Goal: Task Accomplishment & Management: Manage account settings

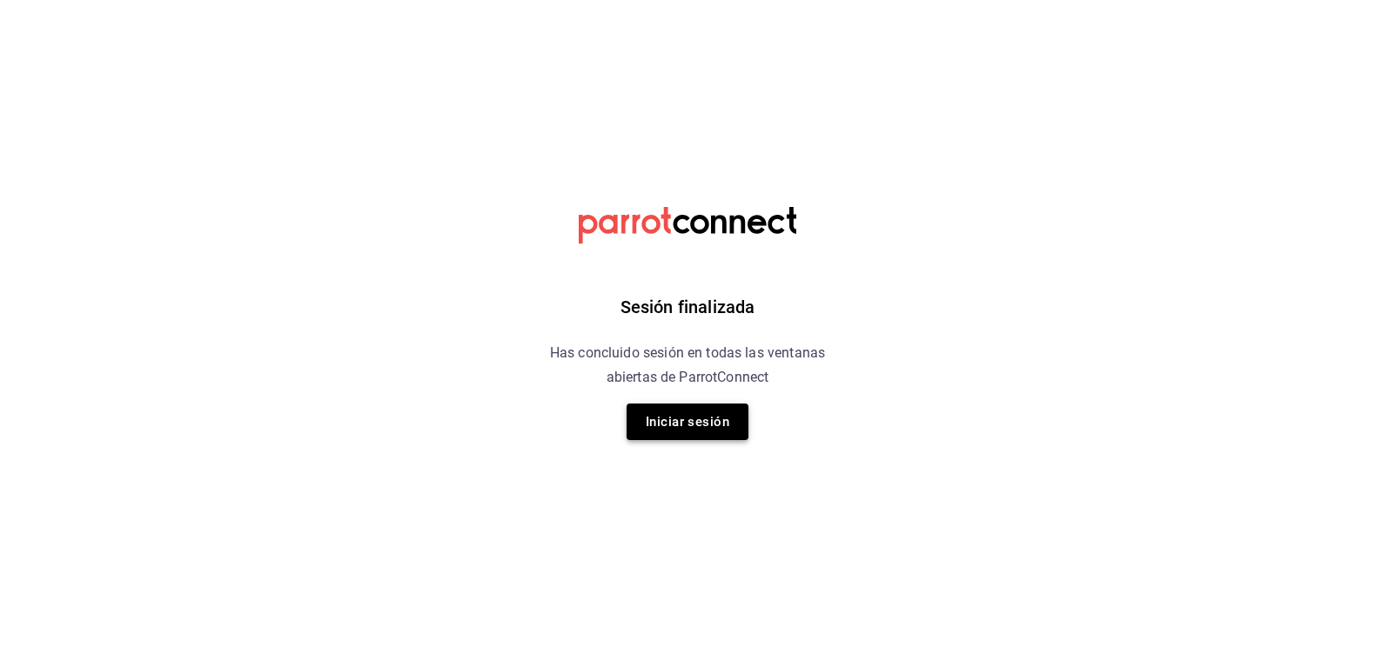
click at [676, 425] on button "Iniciar sesión" at bounding box center [687, 422] width 122 height 37
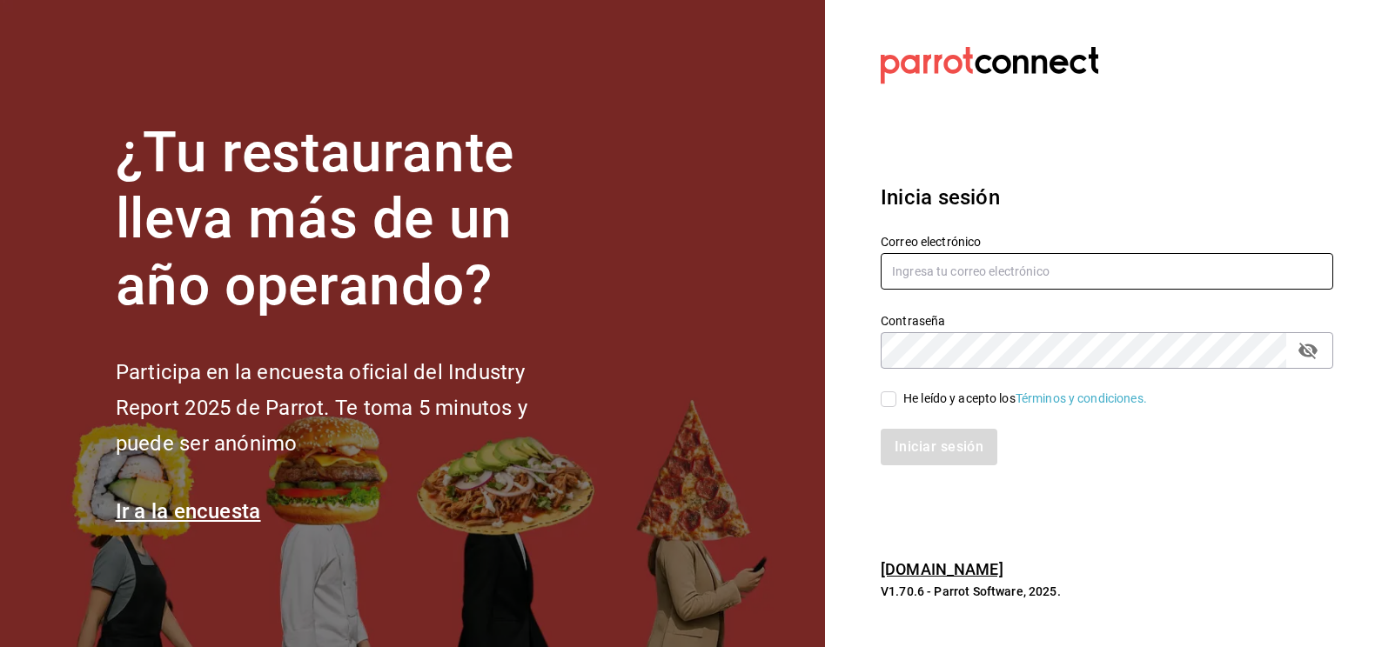
click at [941, 276] on input "text" at bounding box center [1106, 271] width 452 height 37
type input "[PERSON_NAME][EMAIL_ADDRESS][PERSON_NAME][DOMAIN_NAME]"
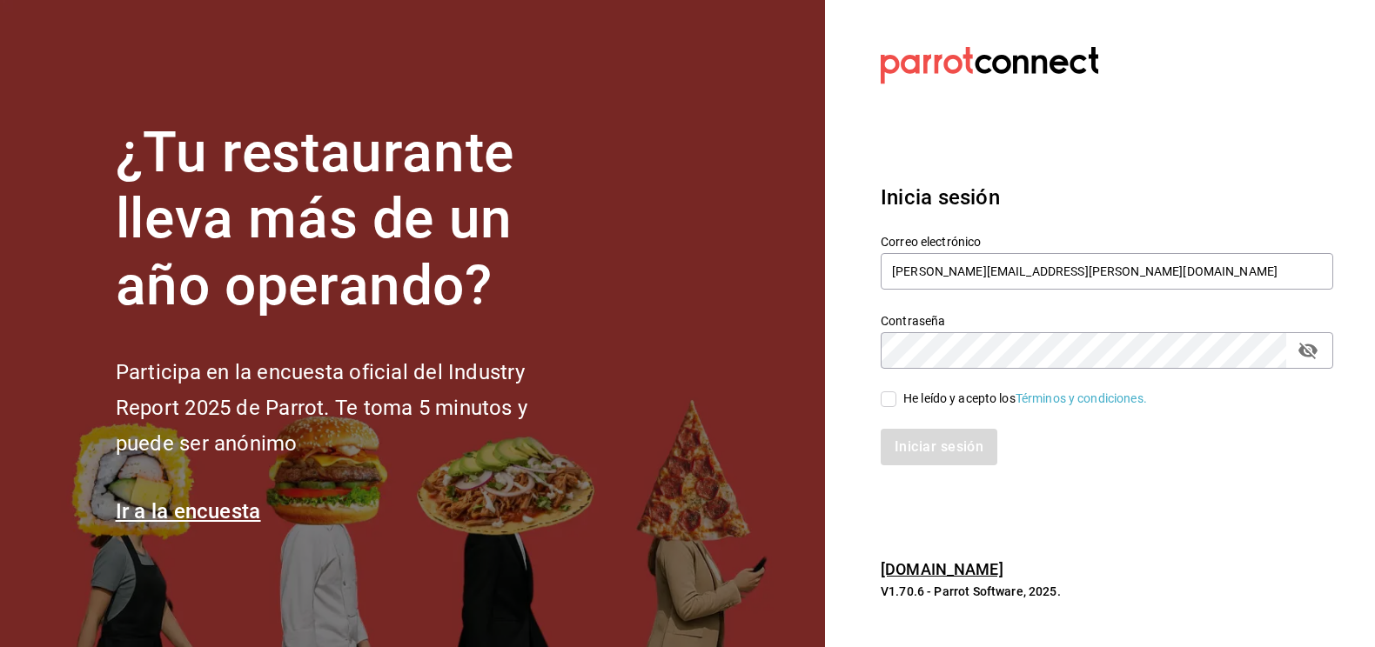
click at [887, 402] on input "He leído y acepto los Términos y condiciones." at bounding box center [888, 400] width 16 height 16
checkbox input "true"
click at [906, 454] on button "Iniciar sesión" at bounding box center [939, 447] width 118 height 37
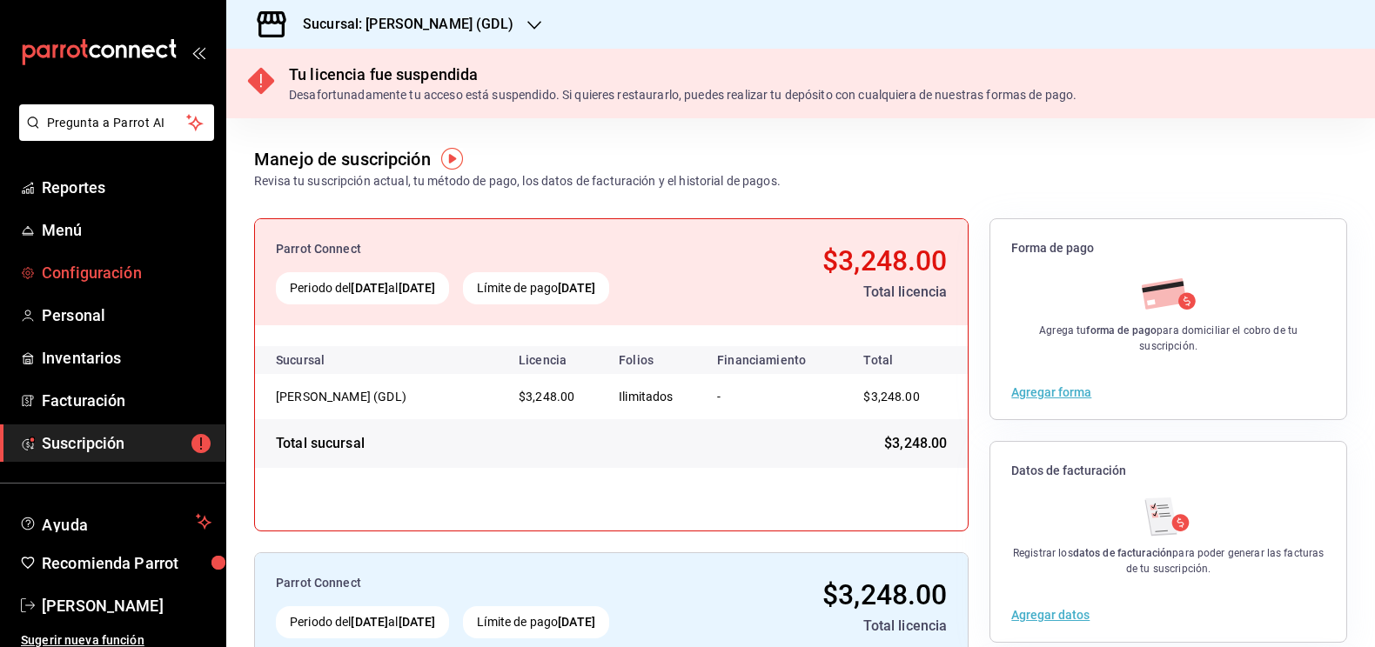
click at [81, 271] on span "Configuración" at bounding box center [127, 272] width 170 height 23
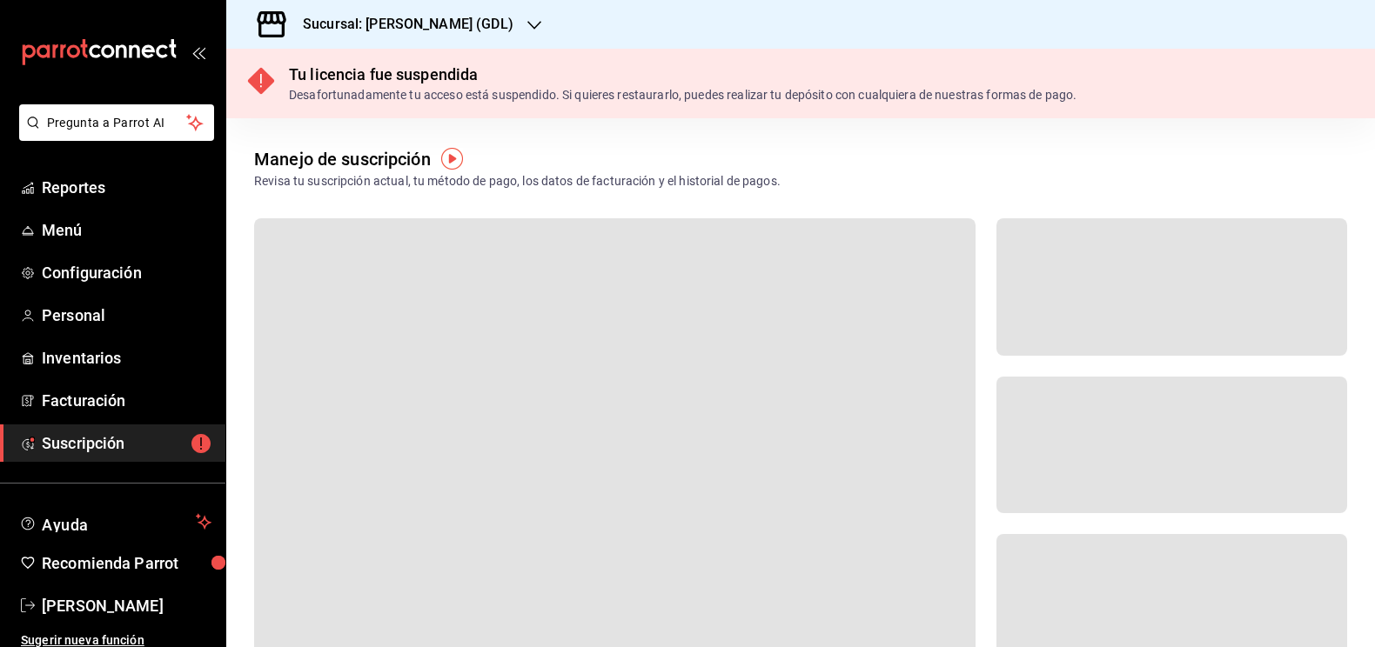
click at [527, 18] on icon "button" at bounding box center [534, 25] width 14 height 14
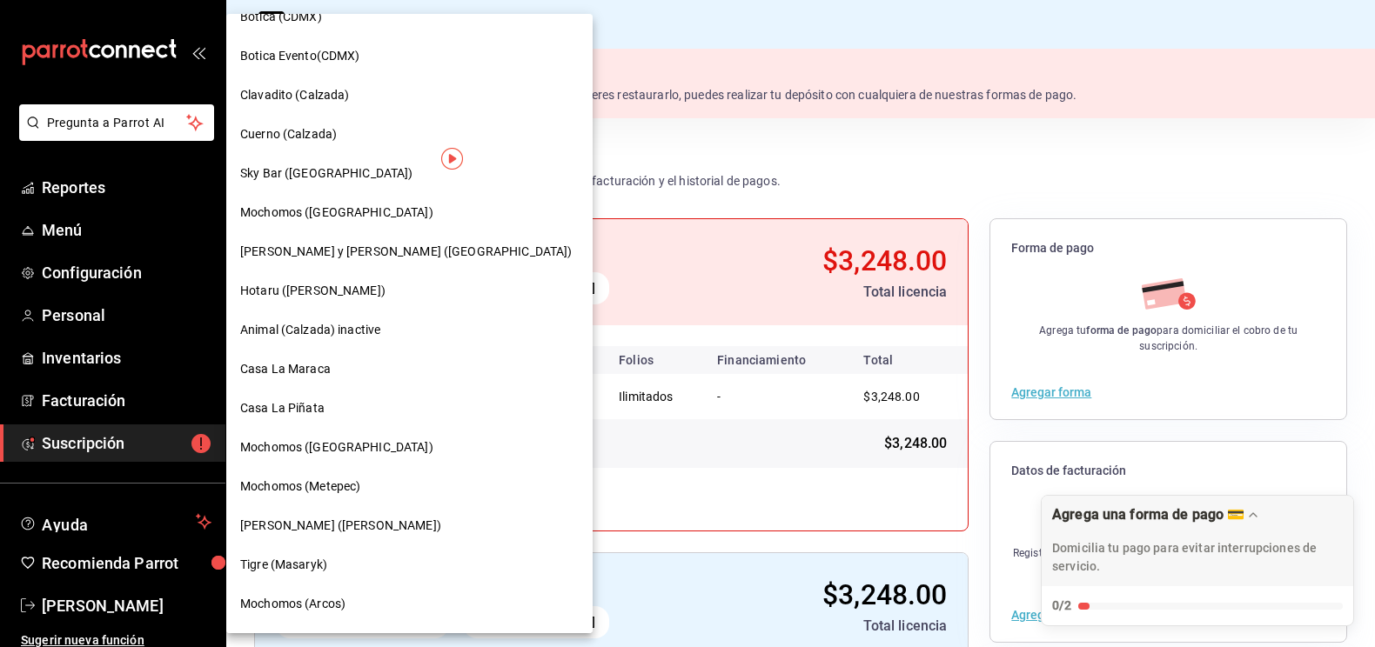
scroll to position [818, 0]
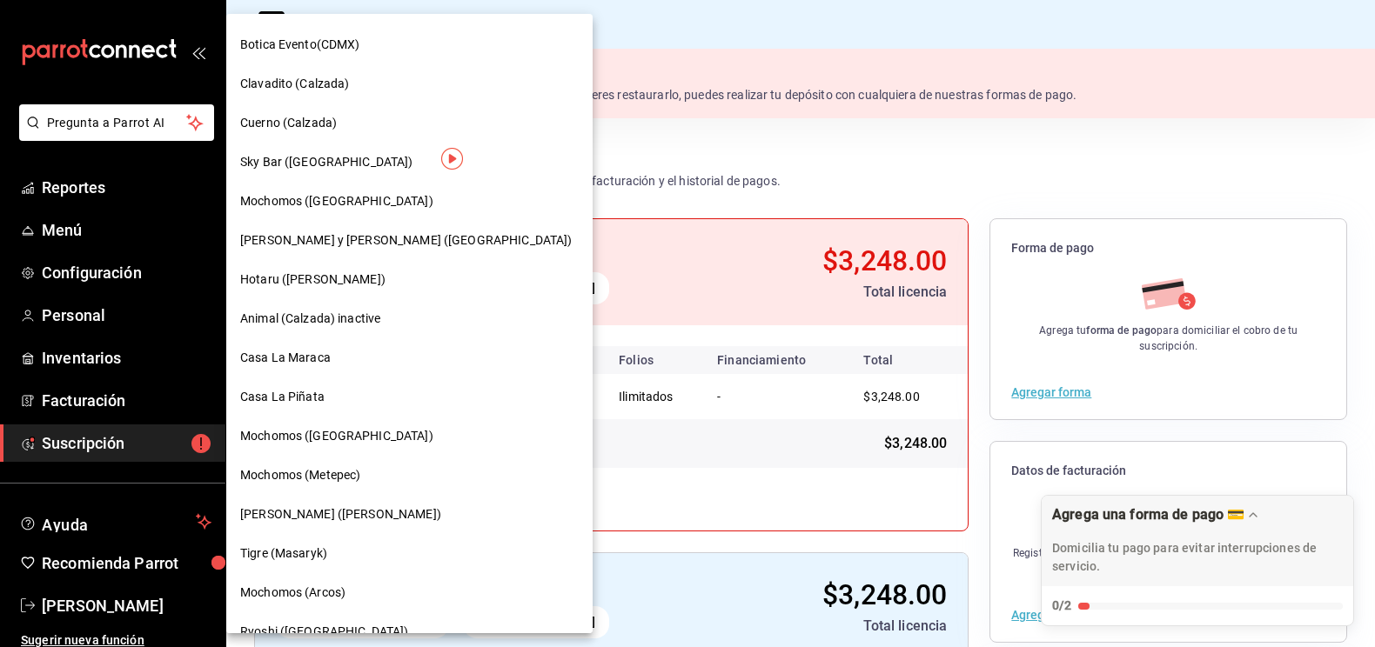
click at [328, 438] on span "Mochomos ([GEOGRAPHIC_DATA])" at bounding box center [336, 436] width 193 height 18
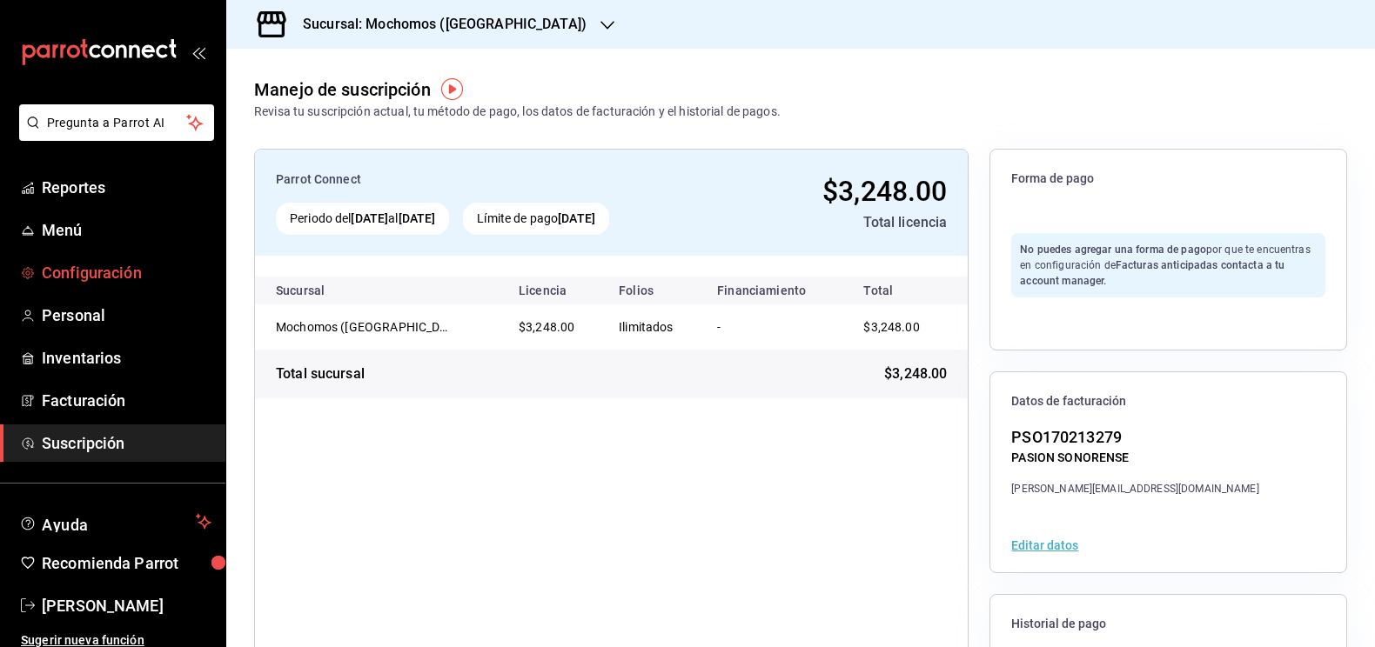
click at [87, 274] on span "Configuración" at bounding box center [127, 272] width 170 height 23
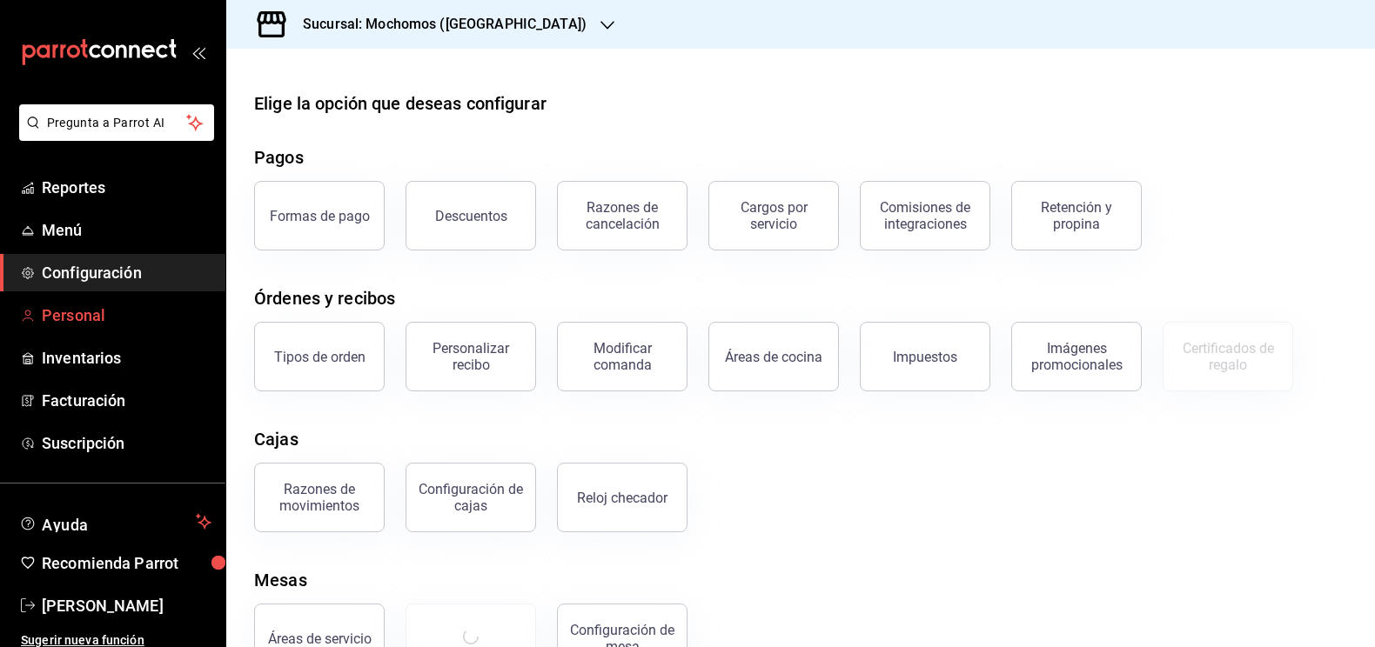
click at [96, 311] on span "Personal" at bounding box center [127, 315] width 170 height 23
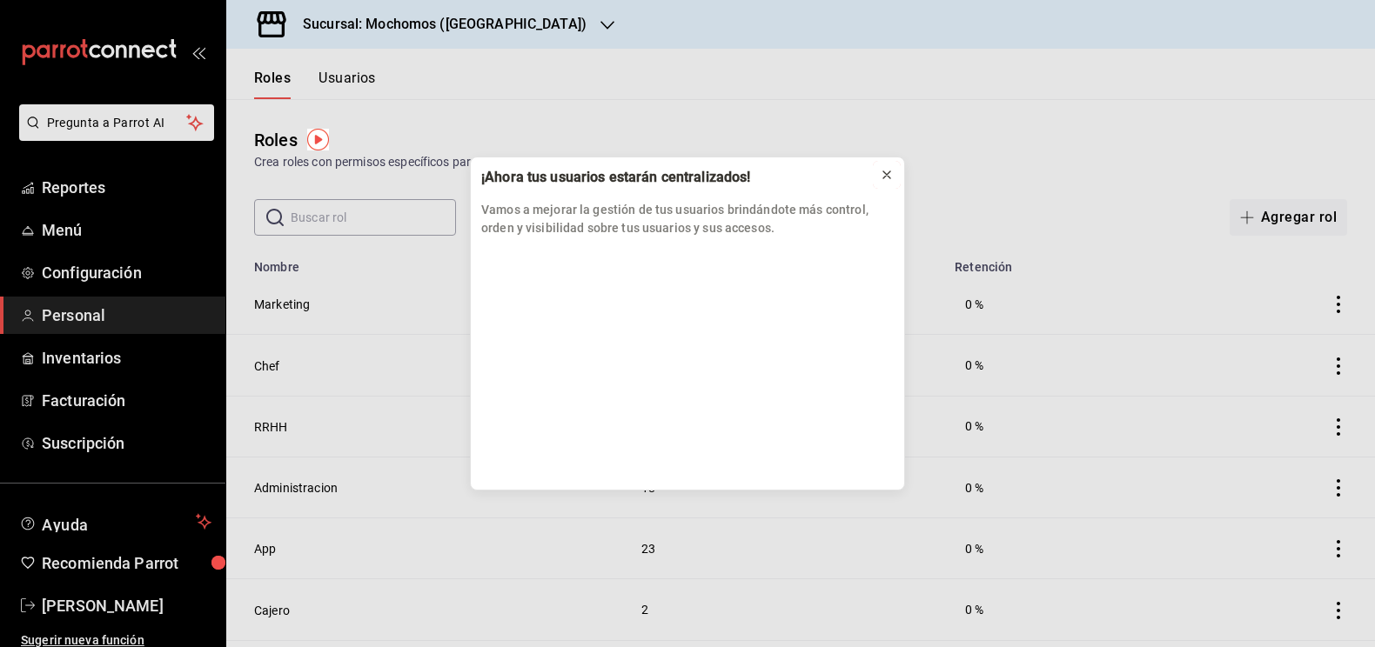
click at [894, 175] on button at bounding box center [887, 175] width 28 height 28
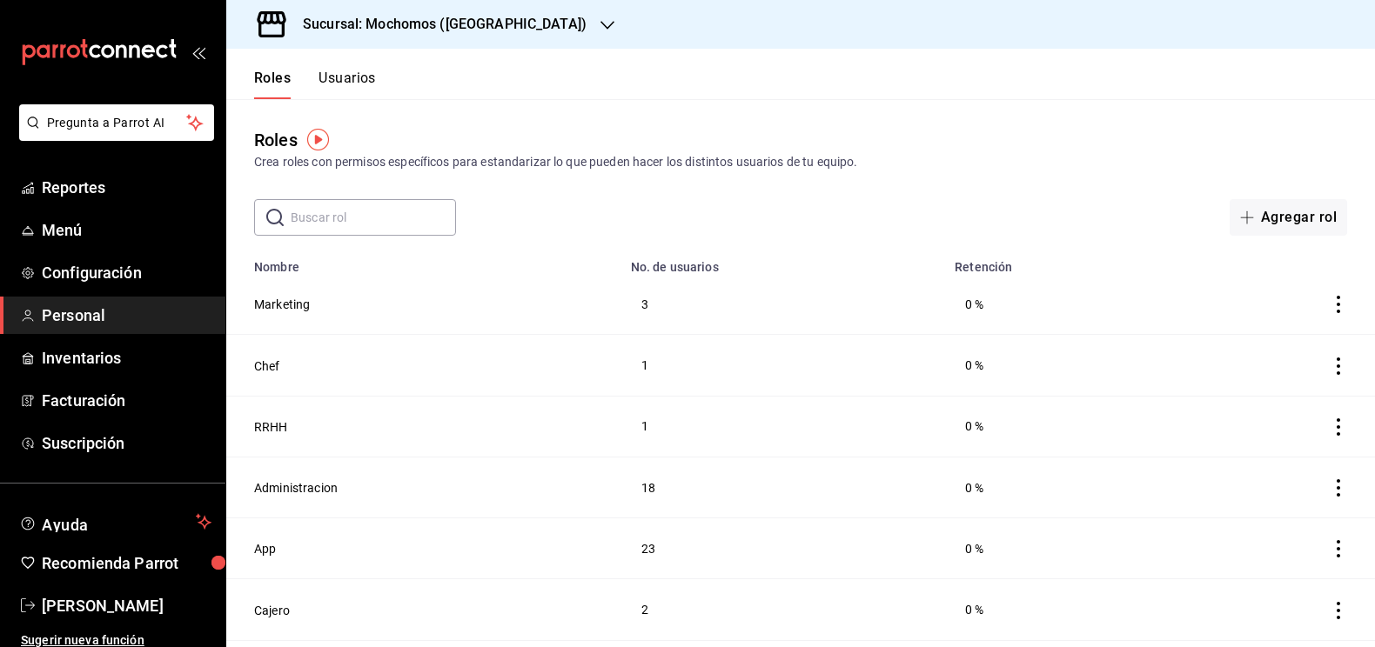
click at [353, 79] on button "Usuarios" at bounding box center [346, 85] width 57 height 30
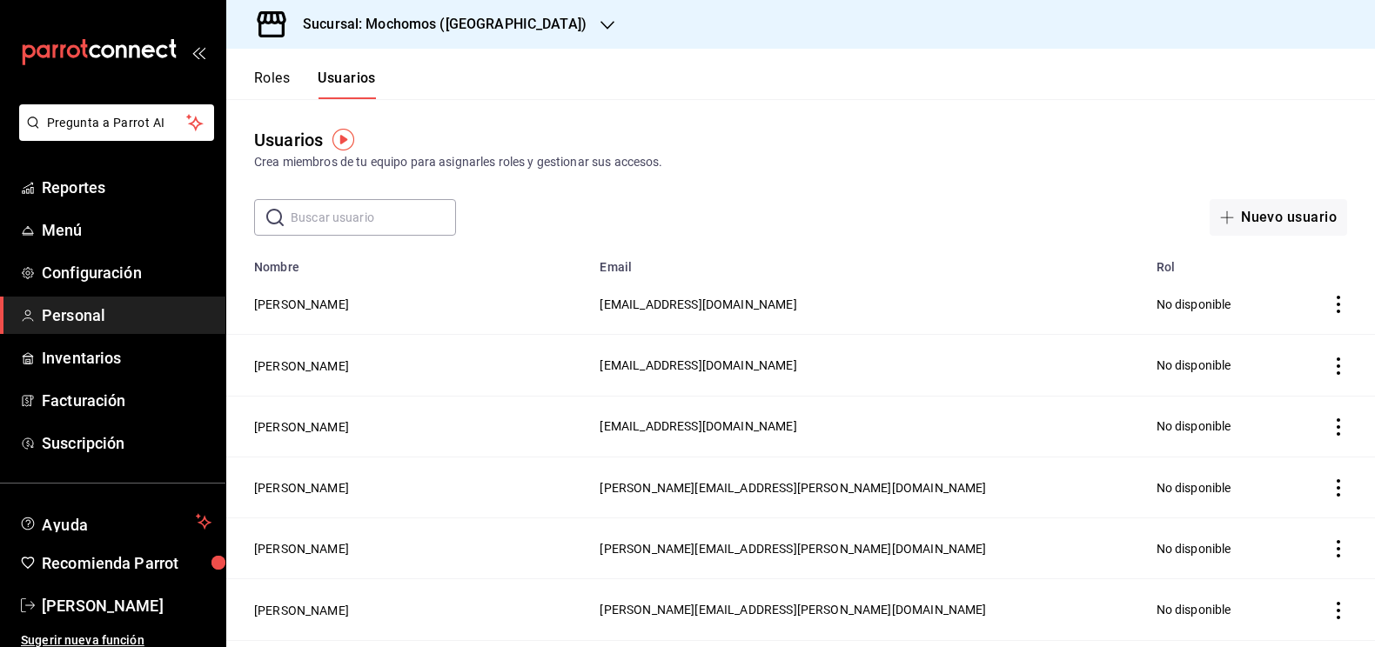
click at [377, 213] on input "text" at bounding box center [373, 217] width 165 height 35
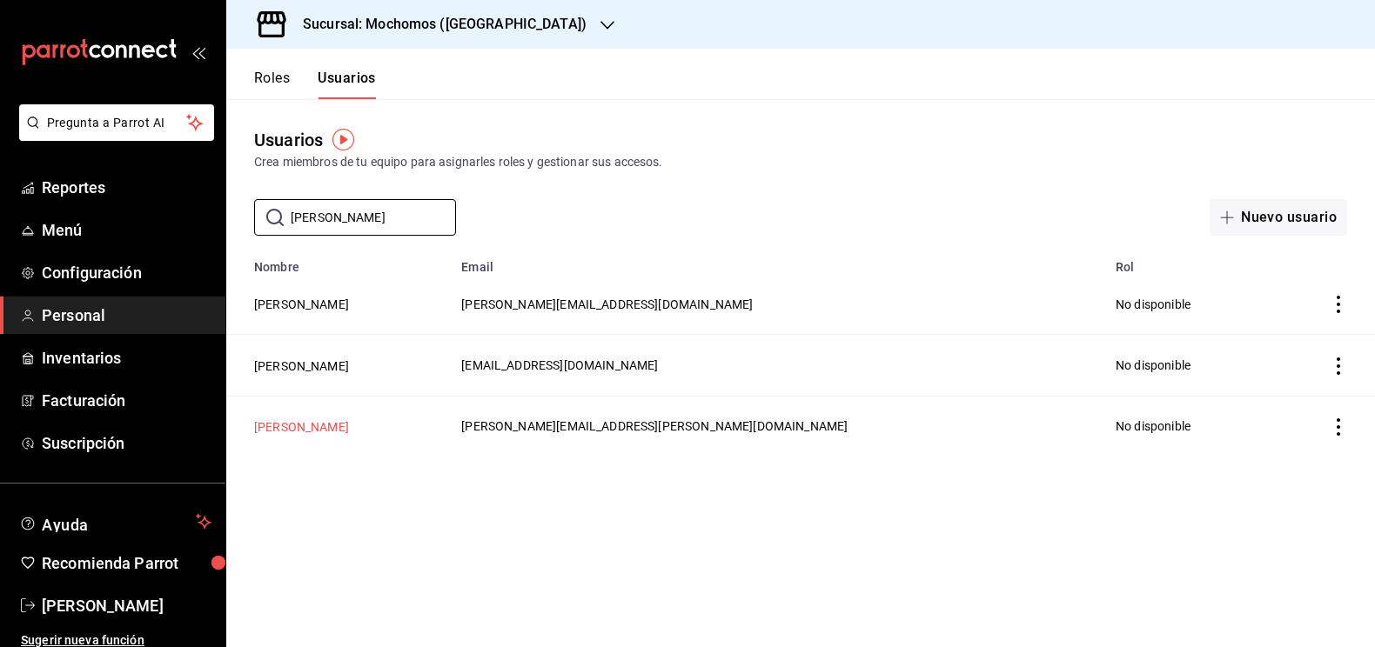
type input "ismael"
click at [311, 430] on button "[PERSON_NAME]" at bounding box center [301, 426] width 95 height 17
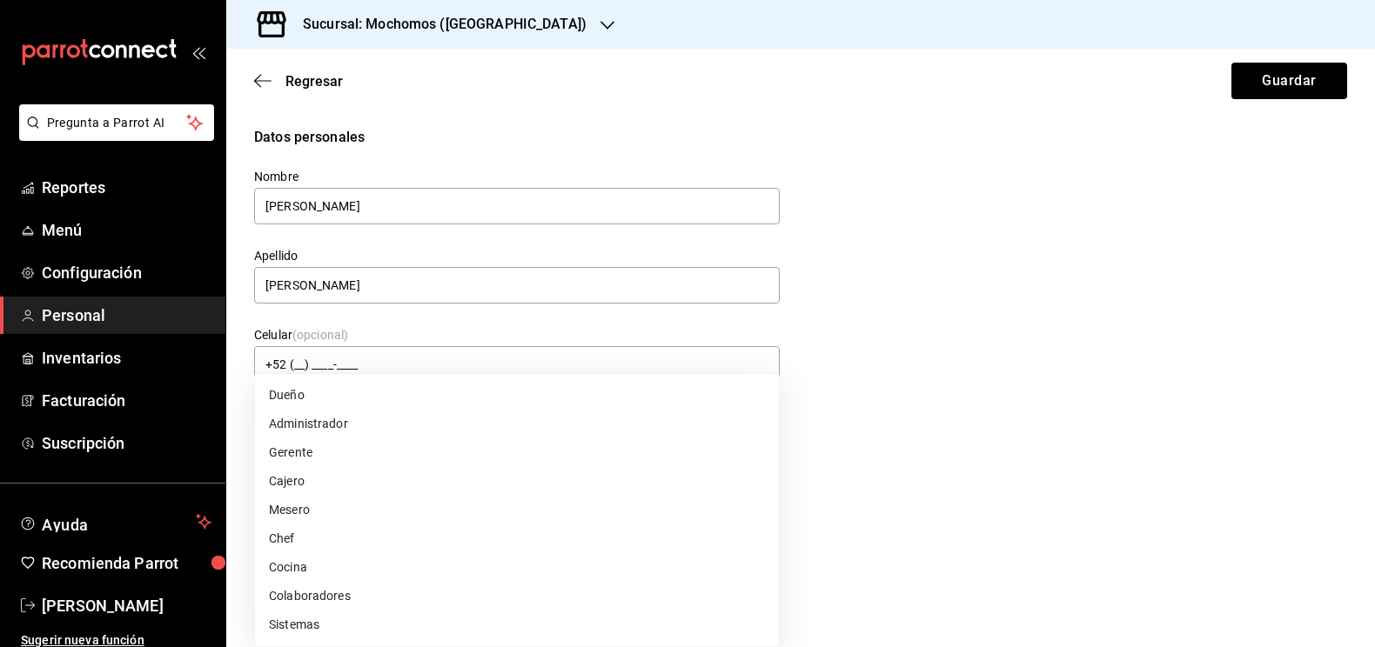
click at [381, 458] on body "Pregunta a Parrot AI Reportes Menú Configuración Personal Inventarios Facturaci…" at bounding box center [687, 323] width 1375 height 647
click at [305, 618] on li "Sistemas" at bounding box center [517, 625] width 524 height 29
type input "IT"
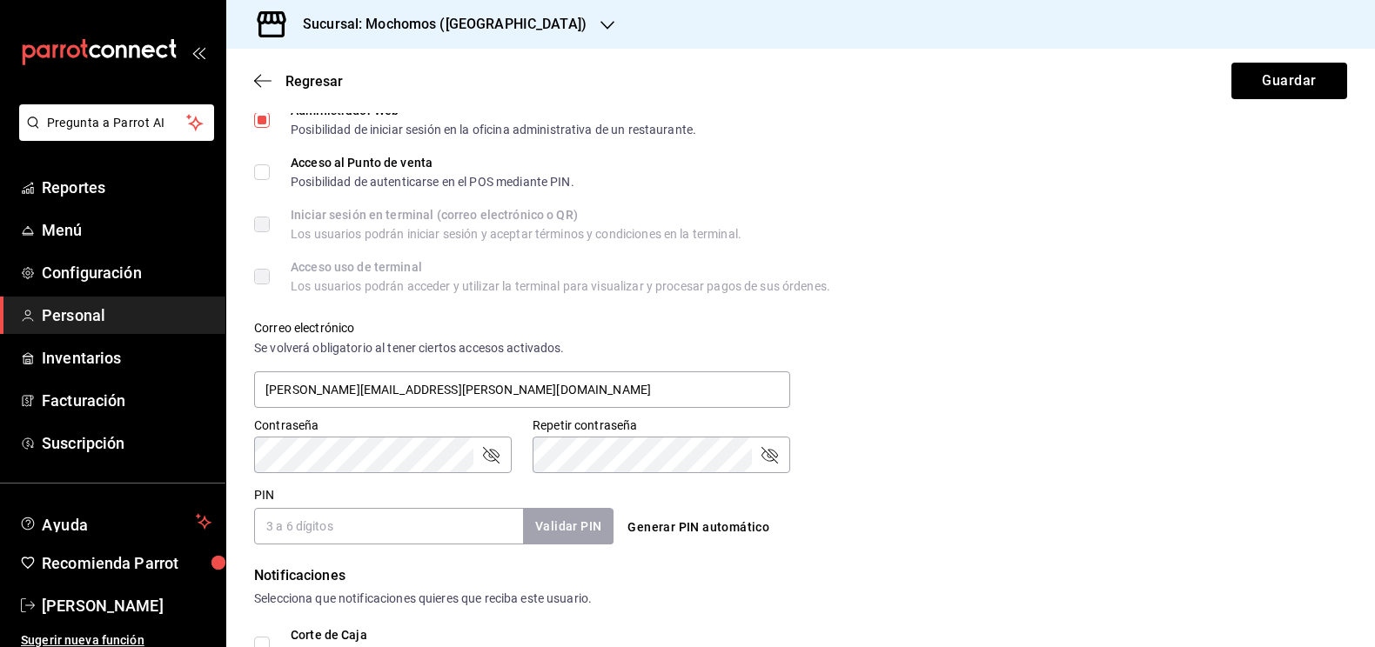
scroll to position [689, 0]
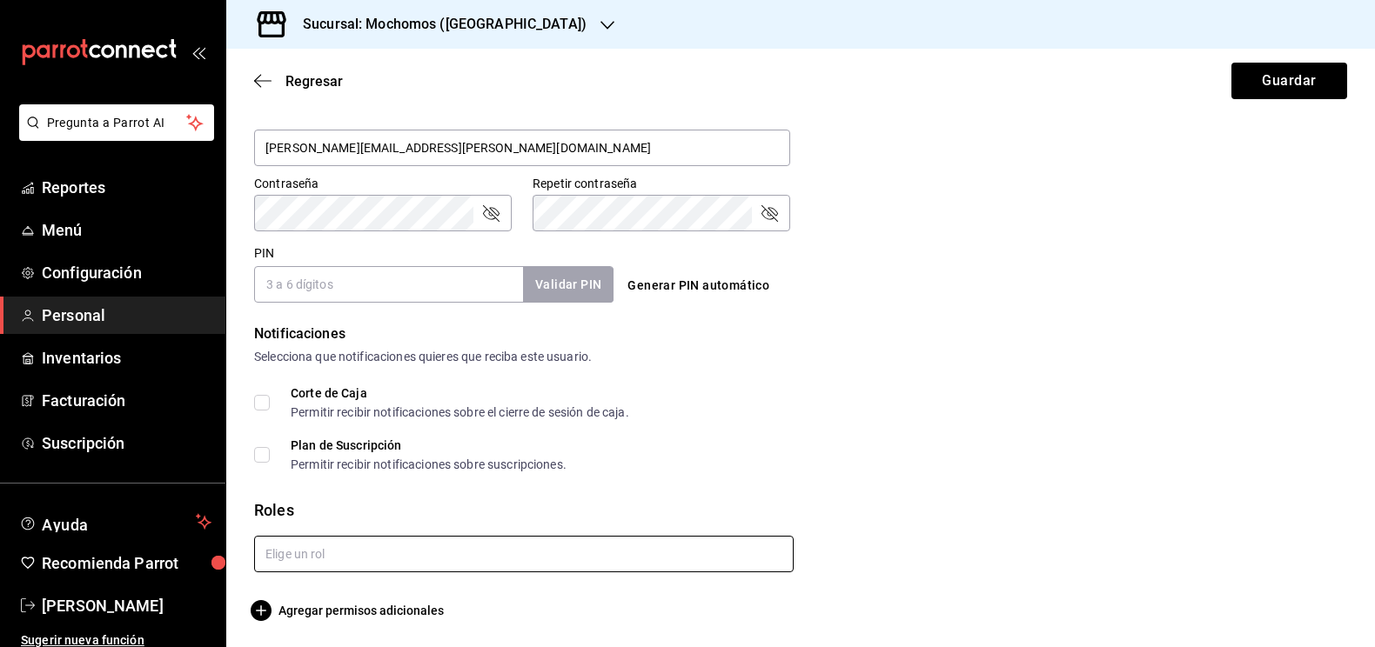
click at [330, 556] on input "text" at bounding box center [523, 554] width 539 height 37
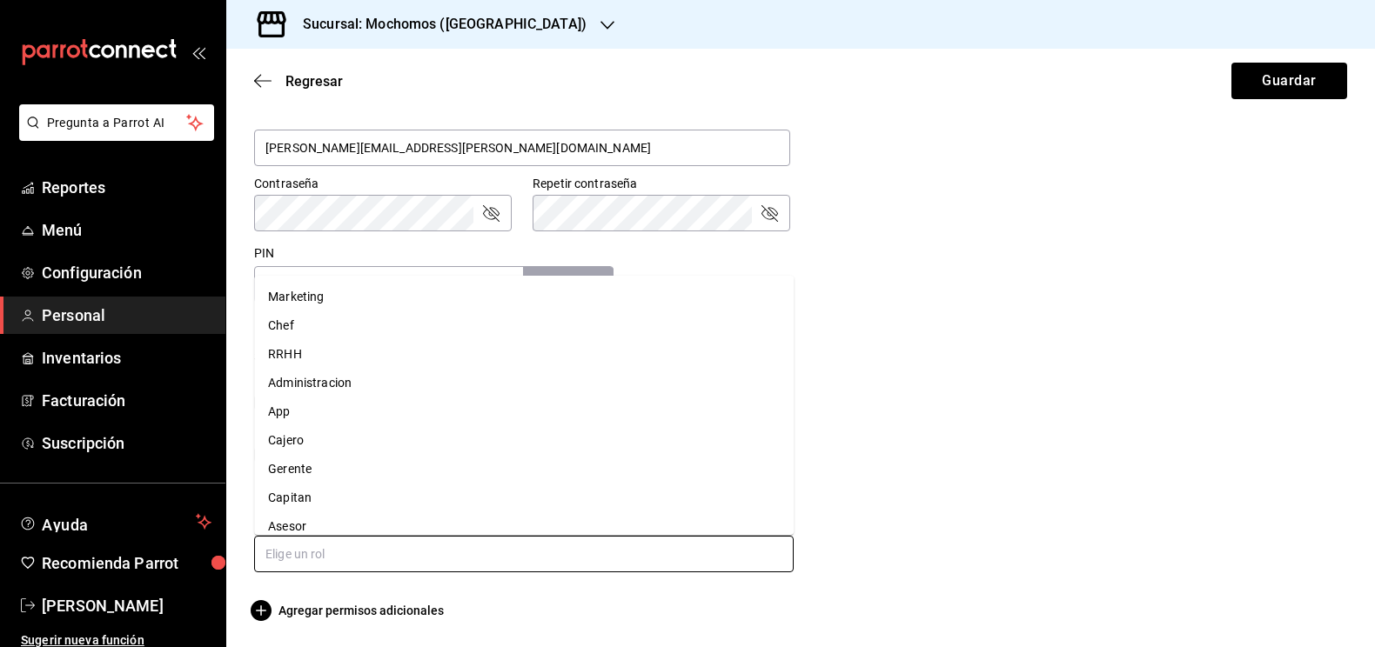
scroll to position [41, 0]
click at [306, 521] on li "Sistemas" at bounding box center [523, 515] width 539 height 29
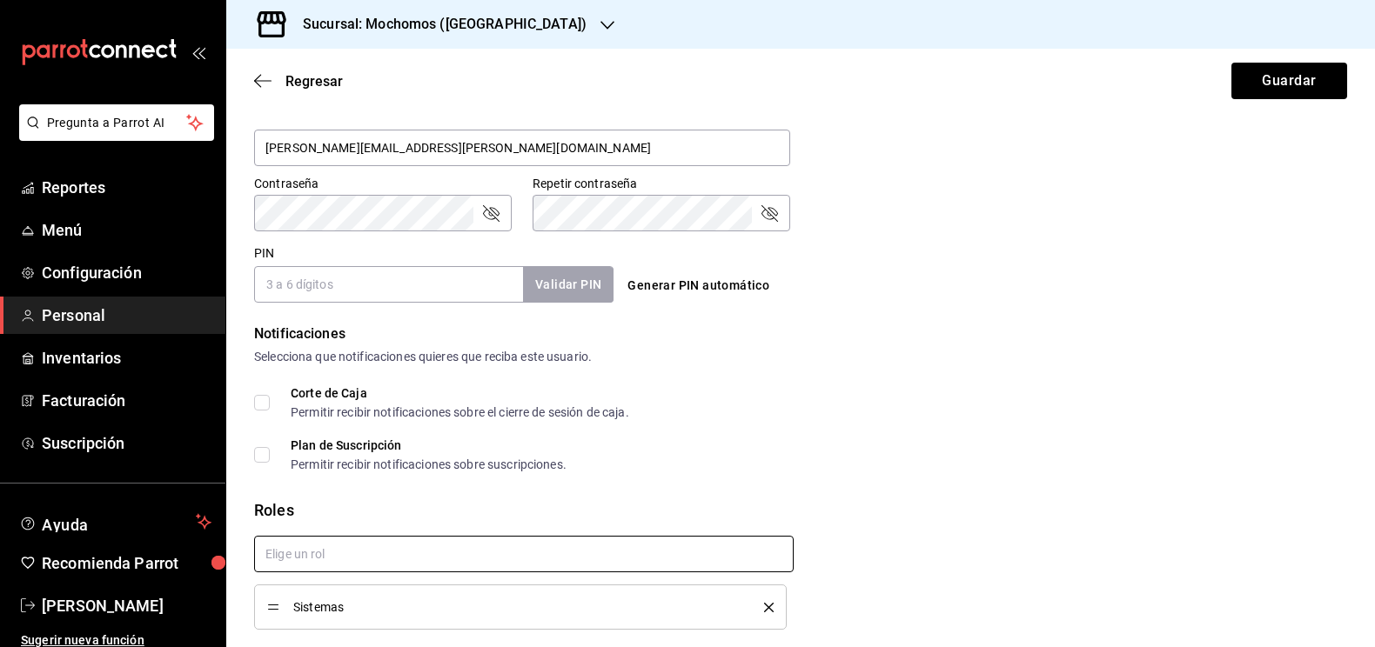
checkbox input "true"
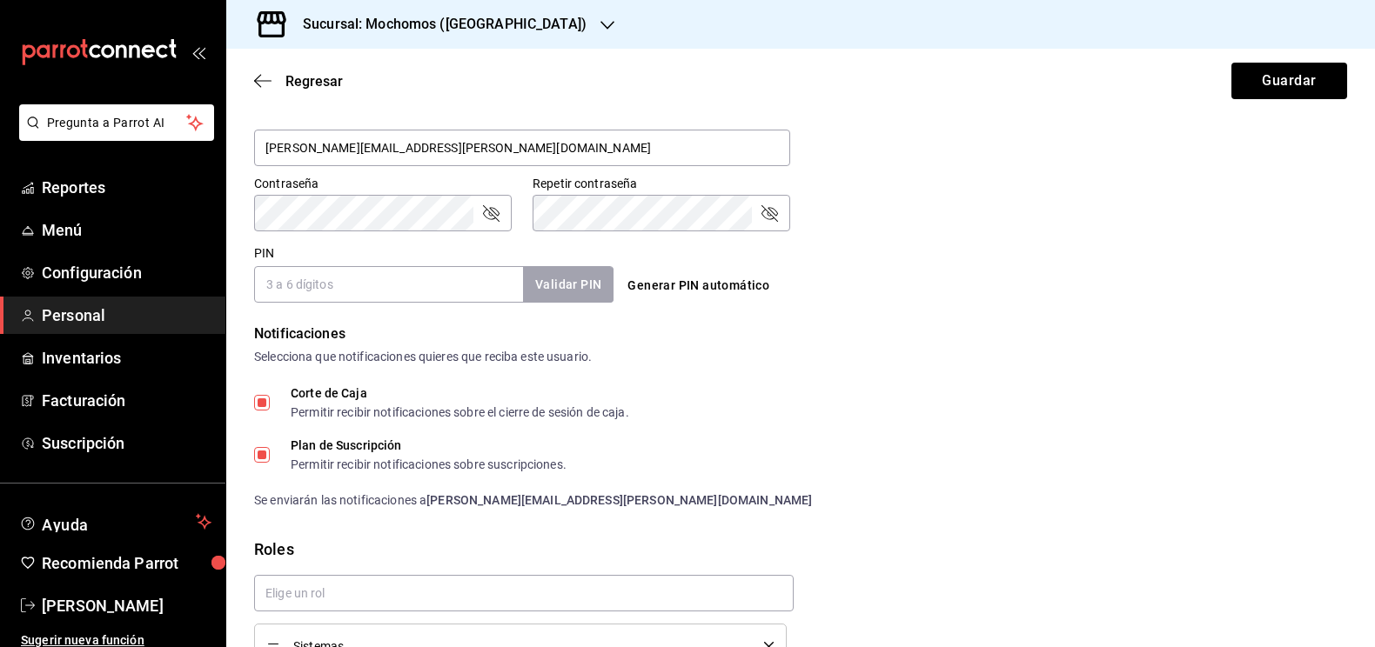
click at [445, 284] on input "PIN" at bounding box center [388, 284] width 269 height 37
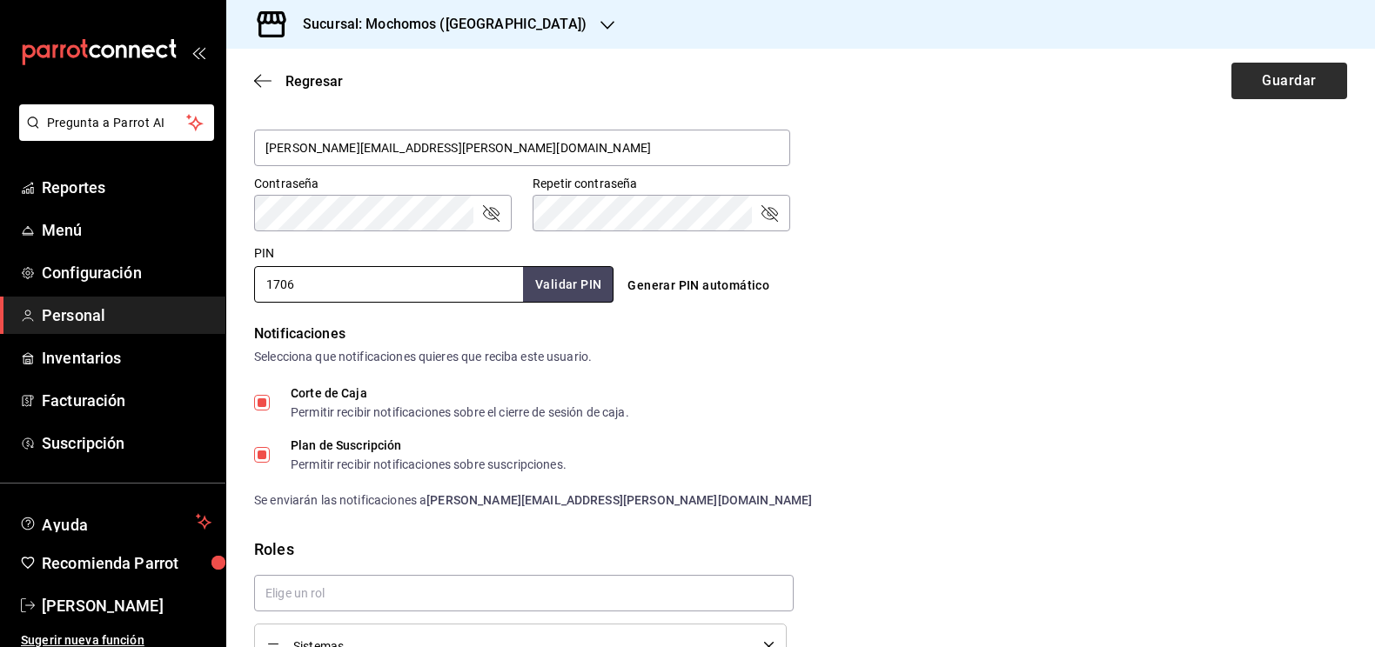
type input "1706"
click at [1277, 87] on button "Guardar" at bounding box center [1289, 81] width 116 height 37
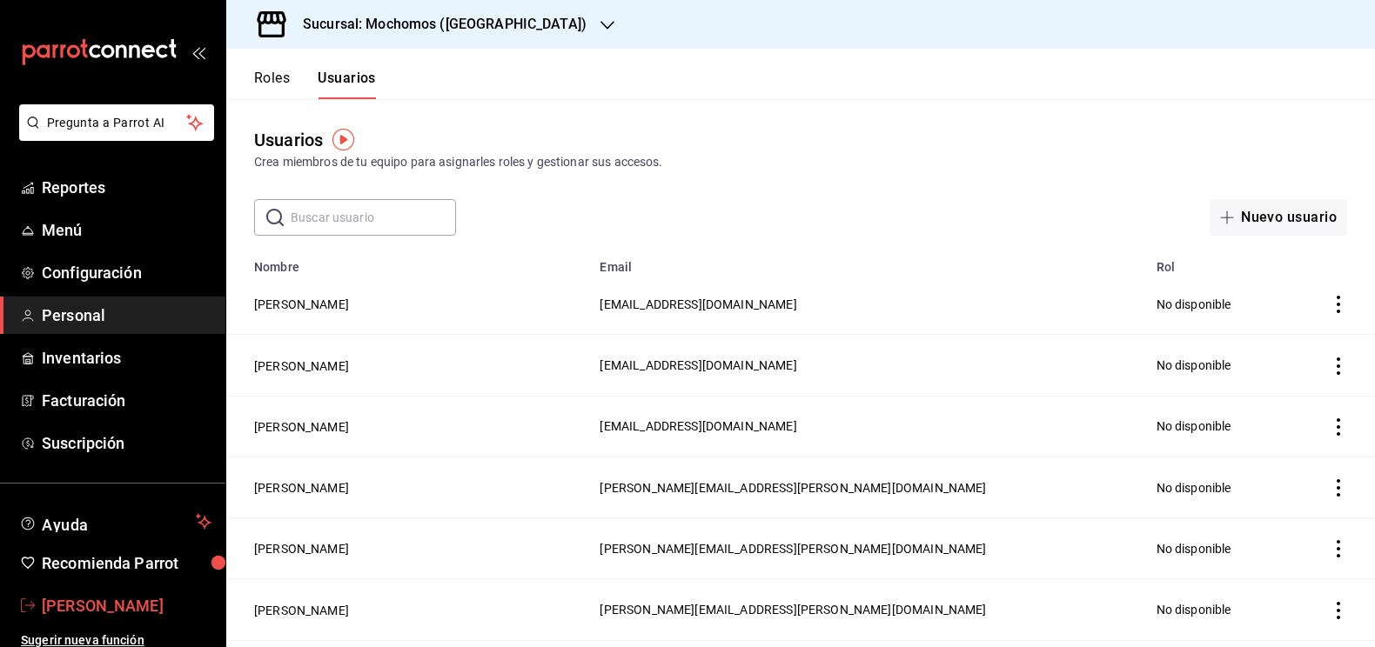
click at [84, 612] on span "[PERSON_NAME]" at bounding box center [127, 605] width 170 height 23
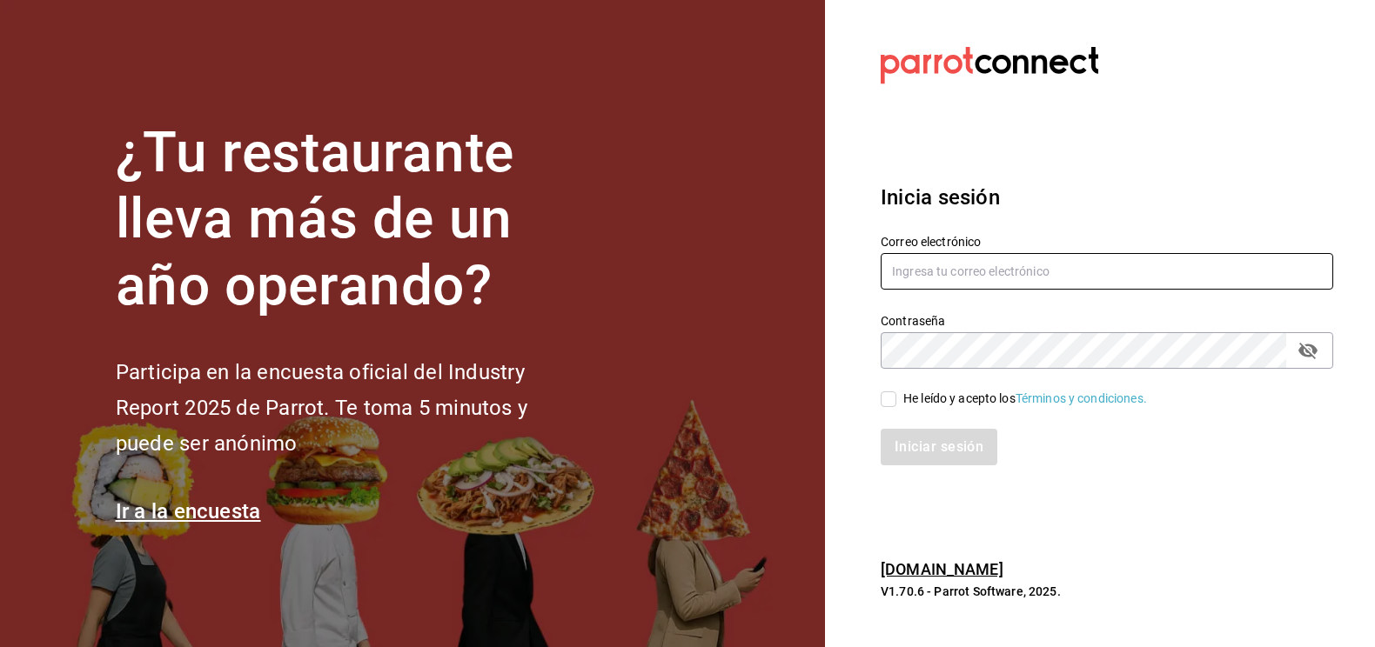
click at [932, 285] on input "text" at bounding box center [1106, 271] width 452 height 37
type input "ismael.briones@grupocosteno.com"
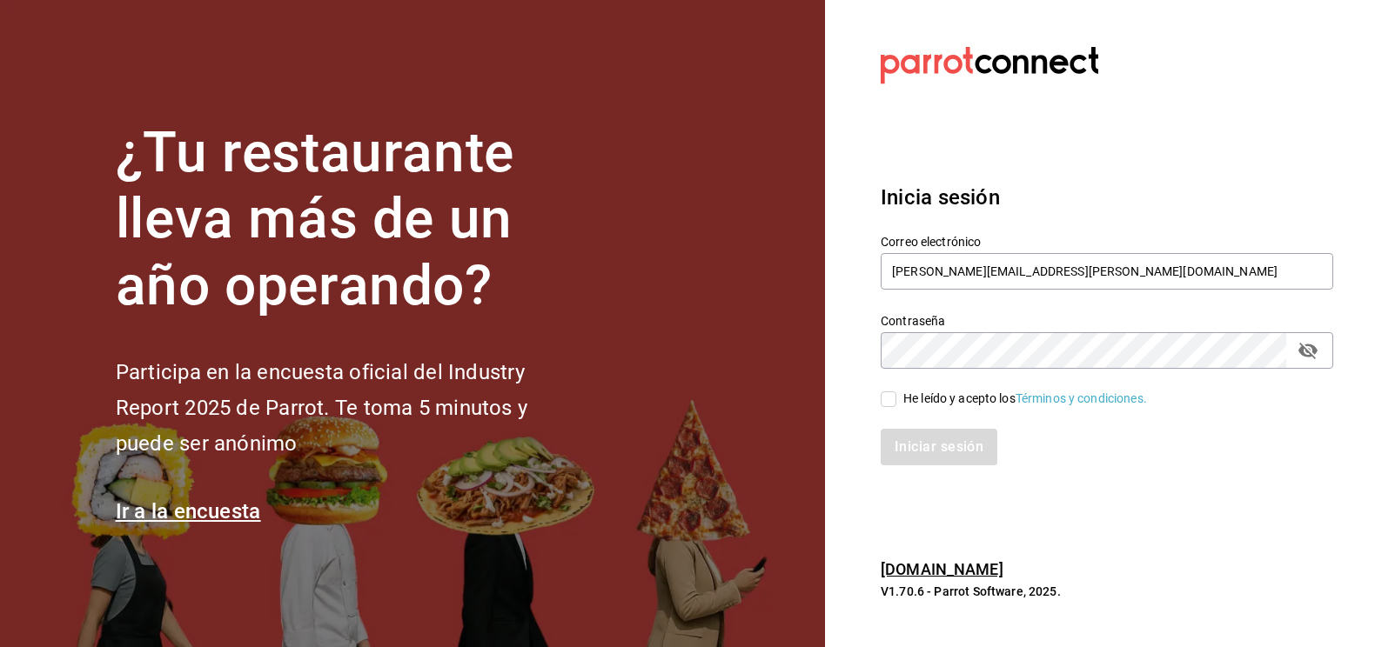
click at [893, 405] on input "He leído y acepto los Términos y condiciones." at bounding box center [888, 400] width 16 height 16
checkbox input "true"
click at [918, 448] on button "Iniciar sesión" at bounding box center [939, 447] width 118 height 37
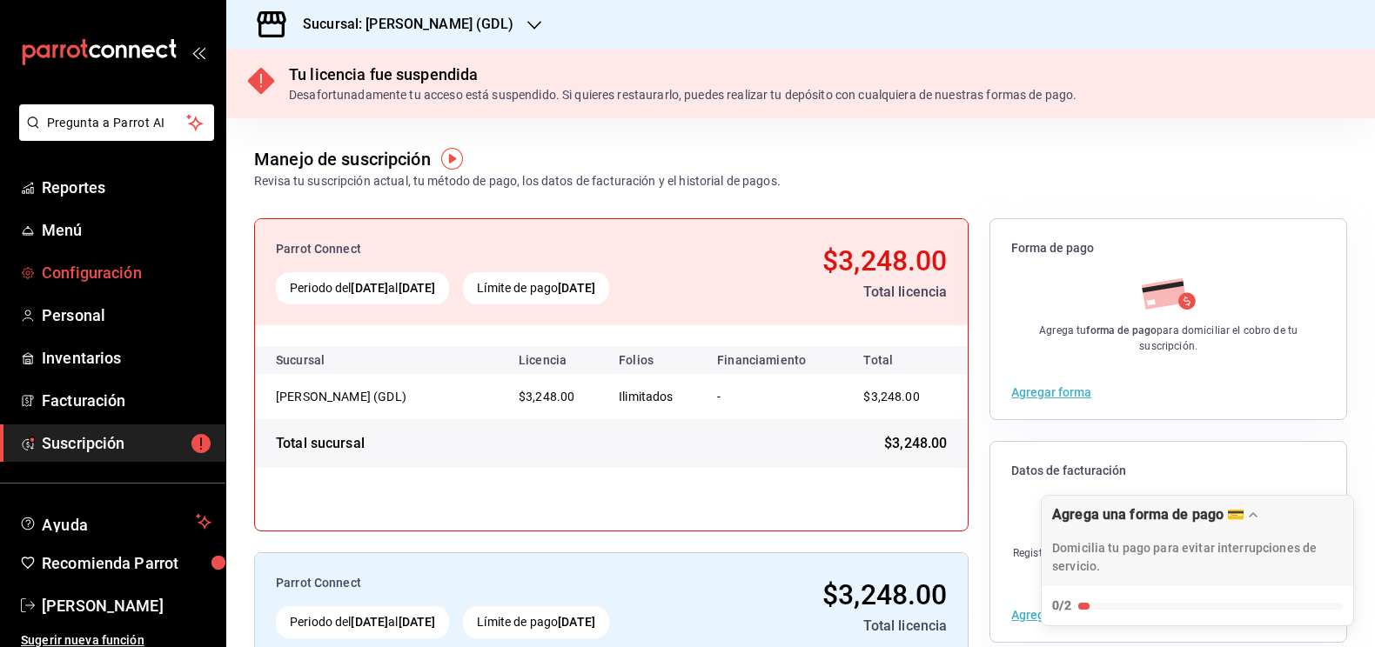
click at [90, 278] on span "Configuración" at bounding box center [127, 272] width 170 height 23
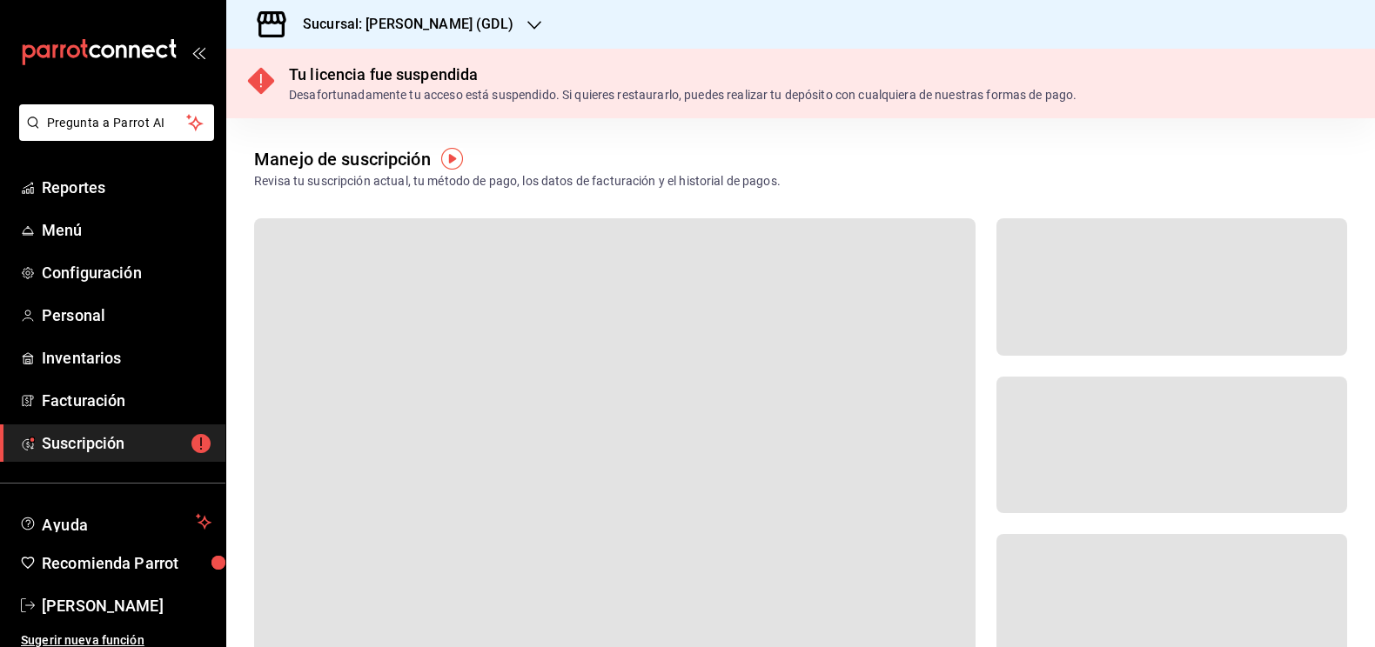
click at [428, 6] on div "Sucursal: [PERSON_NAME] (GDL)" at bounding box center [394, 24] width 308 height 49
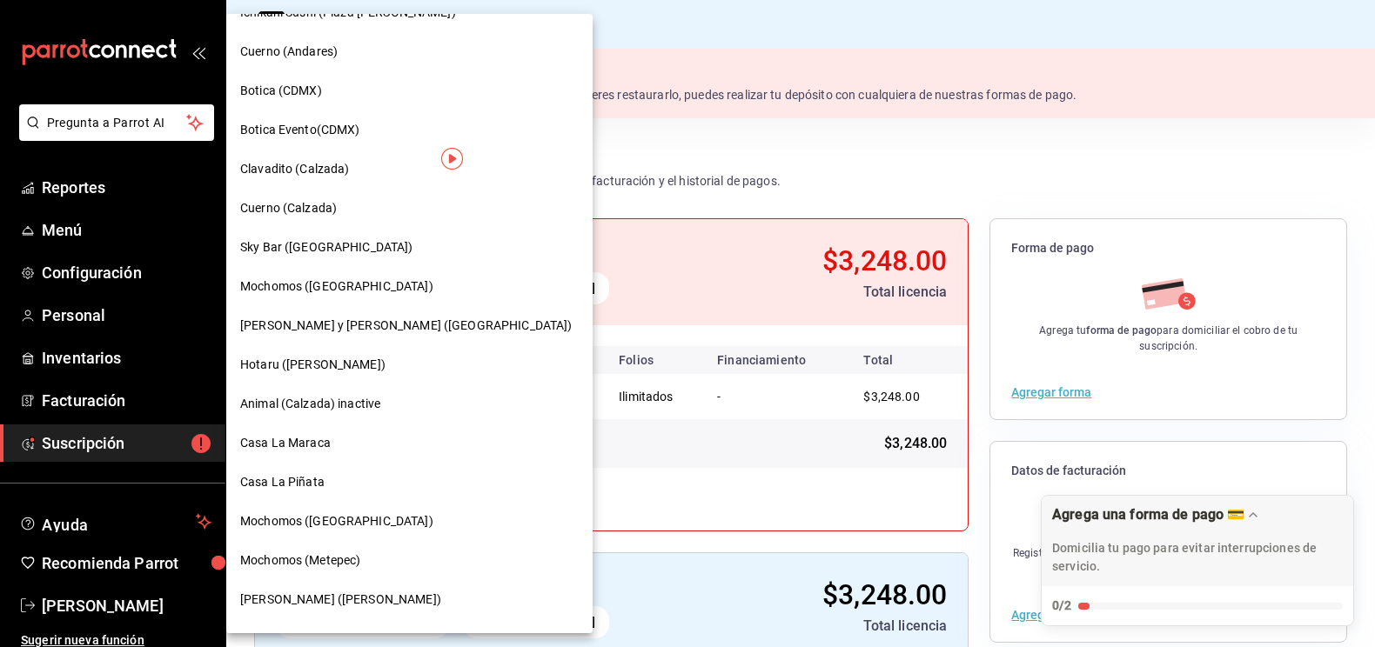
scroll to position [740, 0]
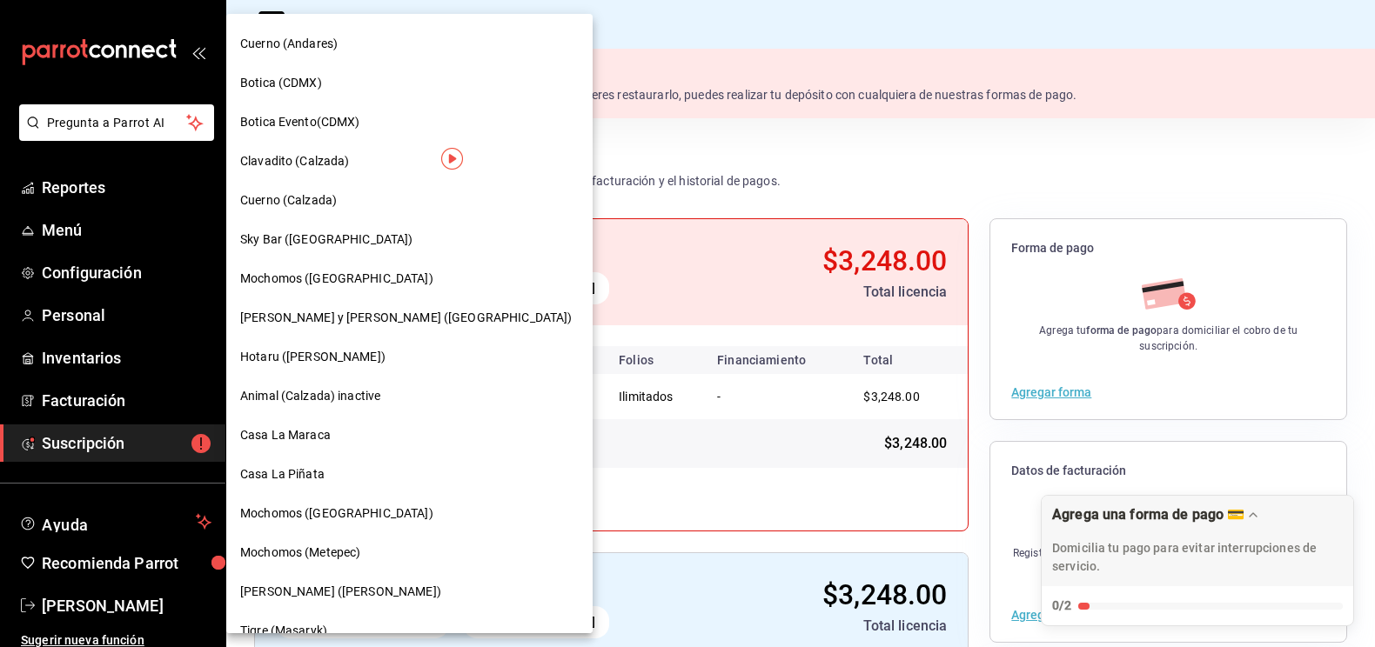
click at [325, 516] on span "Mochomos ([GEOGRAPHIC_DATA])" at bounding box center [336, 514] width 193 height 18
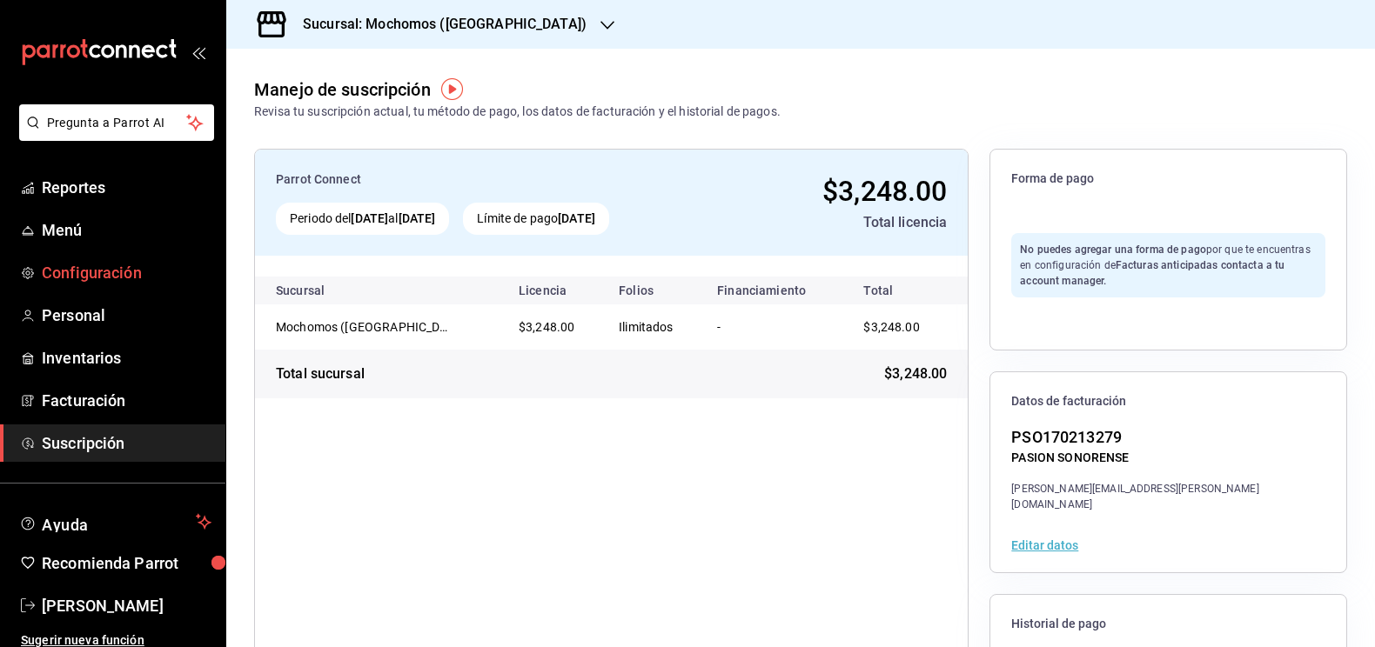
click at [83, 271] on span "Configuración" at bounding box center [127, 272] width 170 height 23
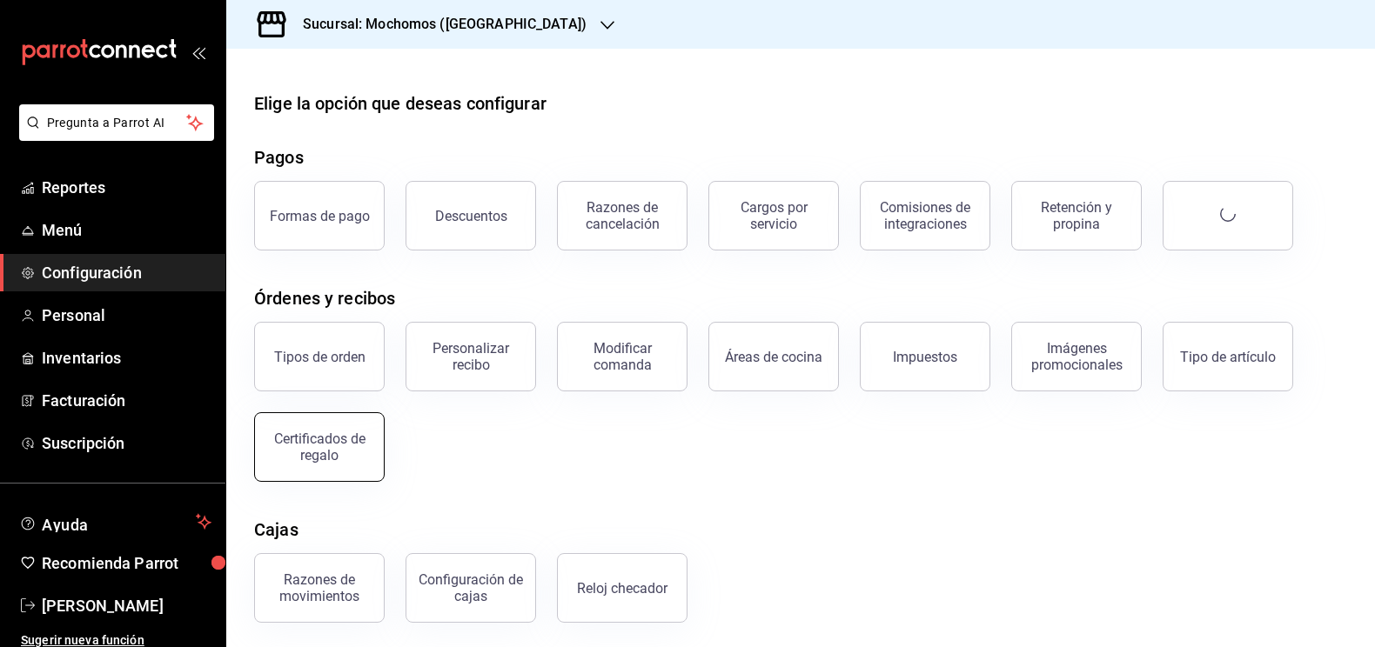
click at [311, 466] on button "Certificados de regalo" at bounding box center [319, 447] width 131 height 70
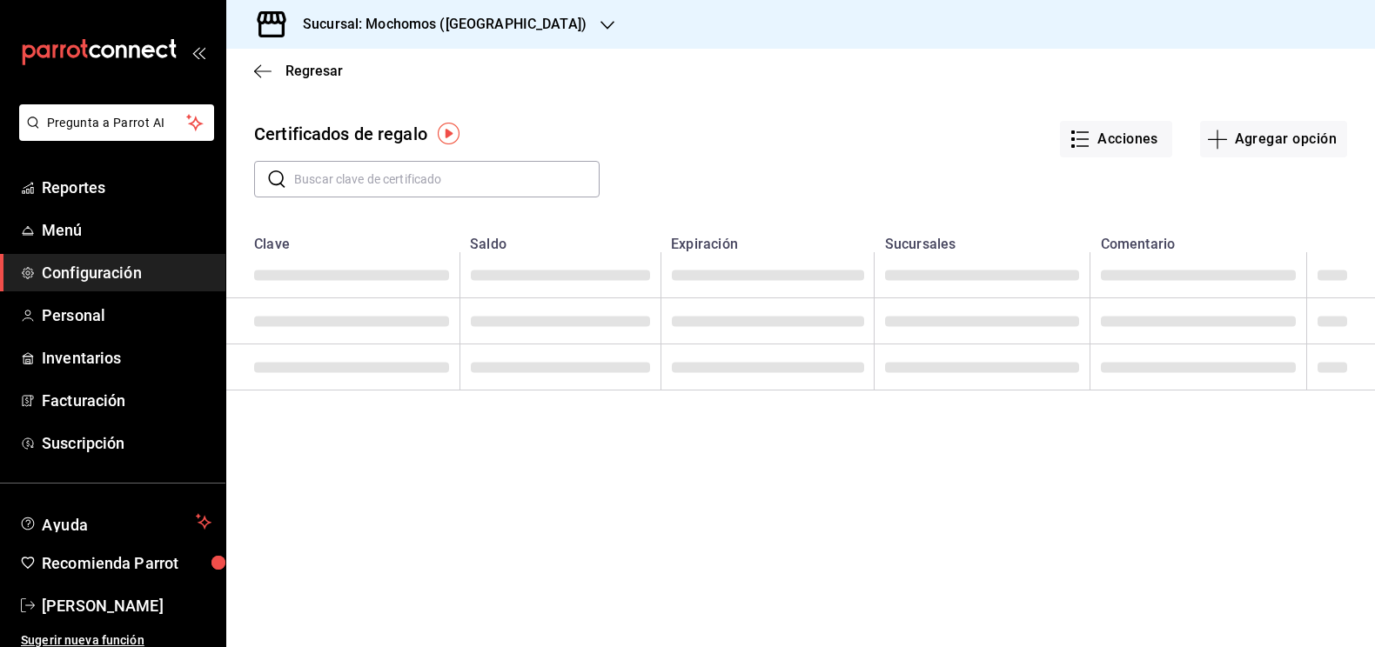
click at [371, 177] on input "text" at bounding box center [446, 179] width 305 height 35
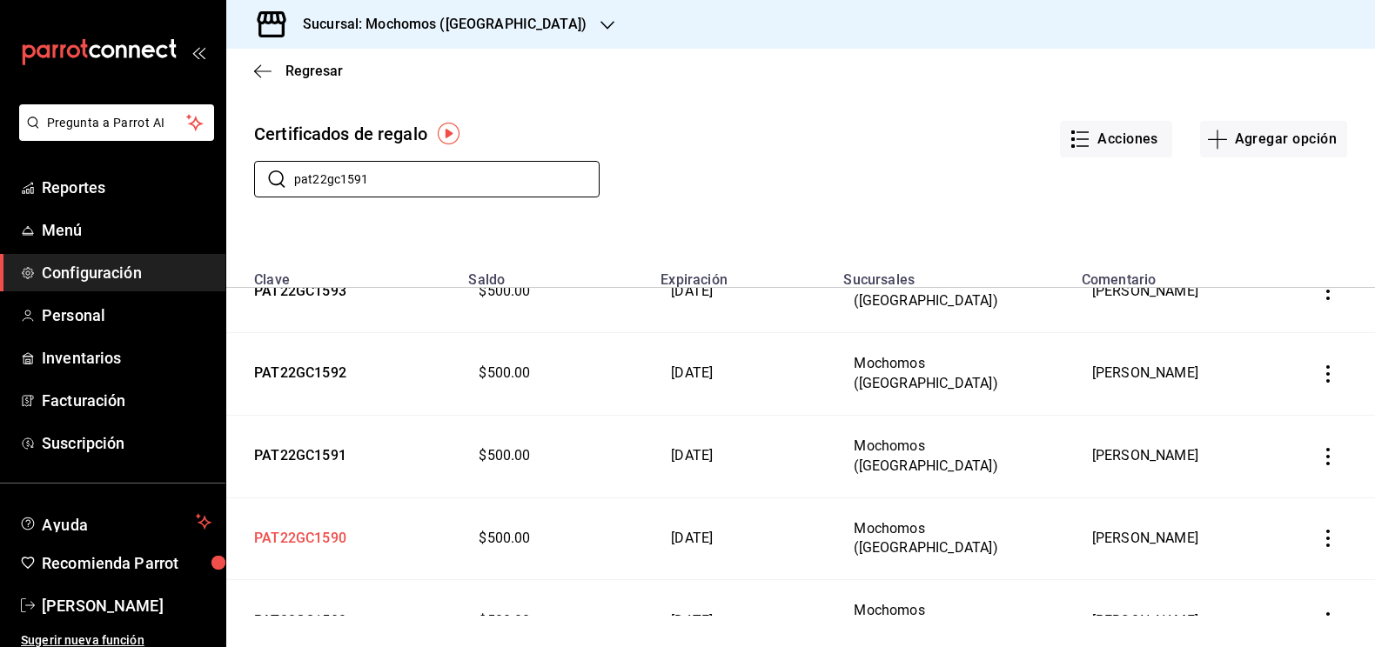
scroll to position [983, 0]
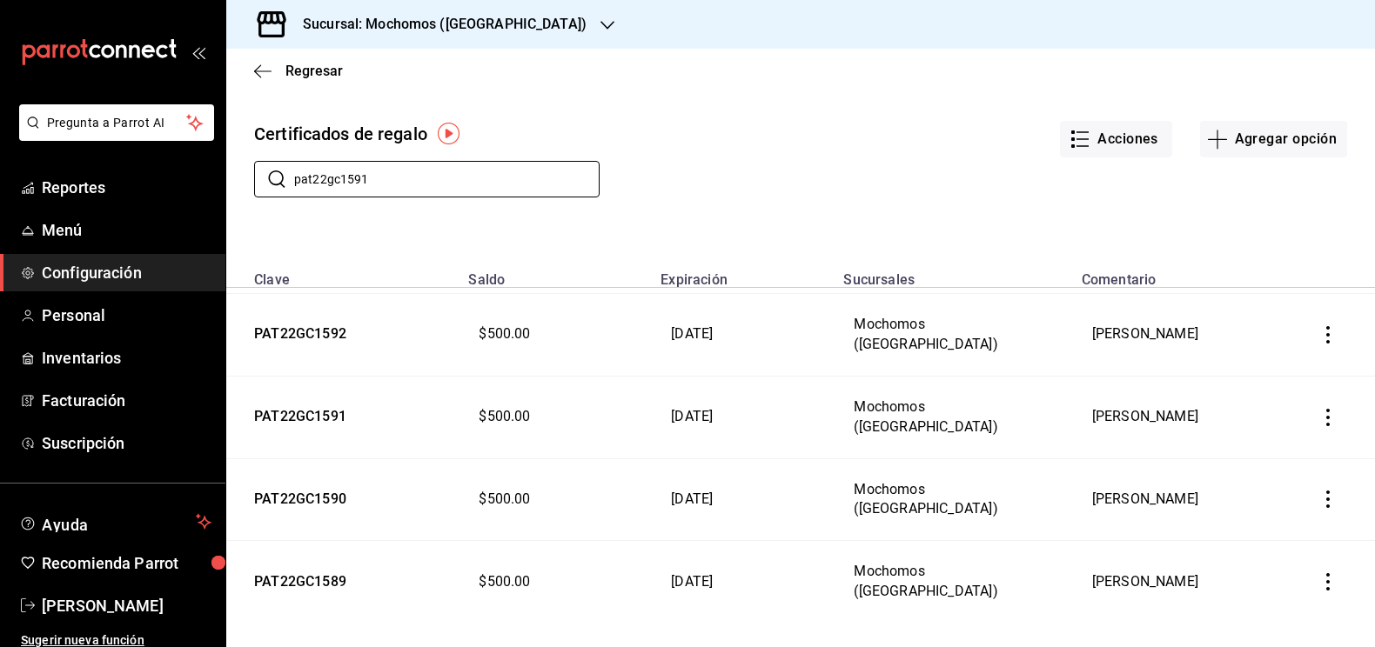
type input "pat22gc1591"
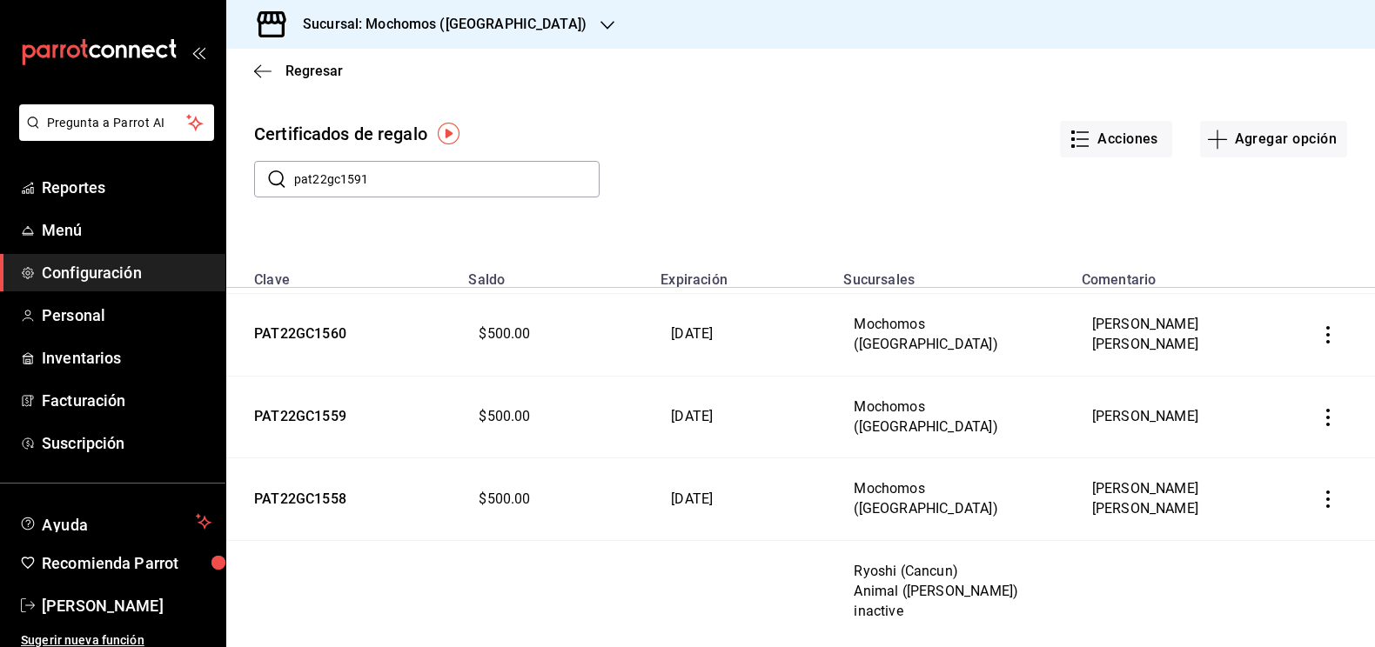
scroll to position [3642, 0]
